Goal: Navigation & Orientation: Find specific page/section

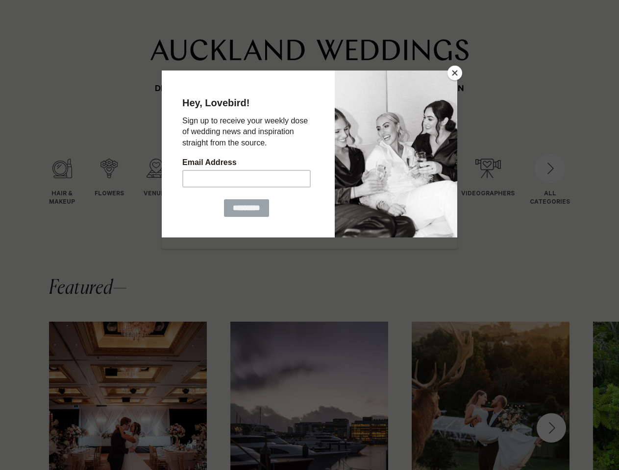
click at [455, 73] on button "Close" at bounding box center [454, 73] width 15 height 15
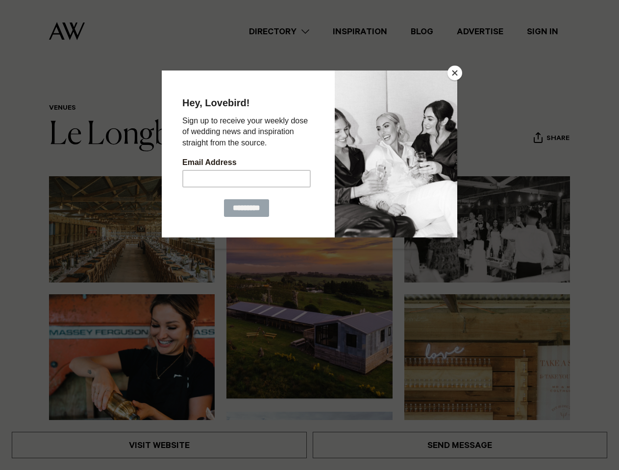
click at [455, 73] on button "Close" at bounding box center [454, 73] width 15 height 15
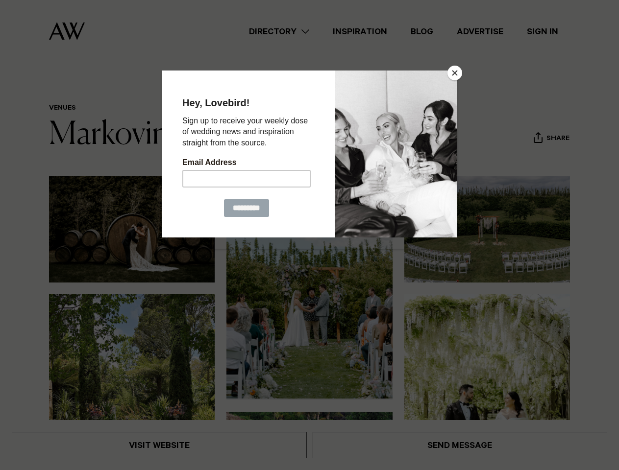
click at [455, 73] on button "Close" at bounding box center [454, 73] width 15 height 15
